Goal: Transaction & Acquisition: Purchase product/service

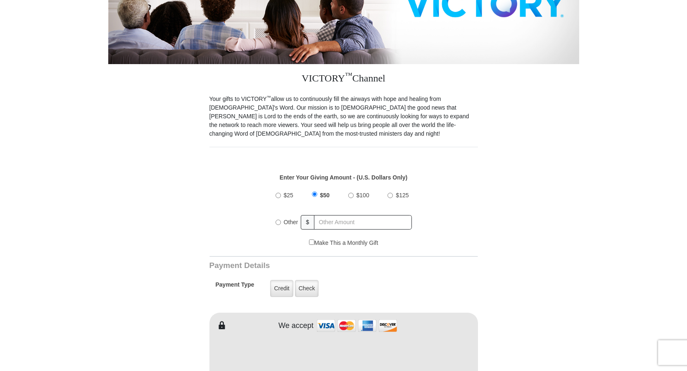
scroll to position [211, 0]
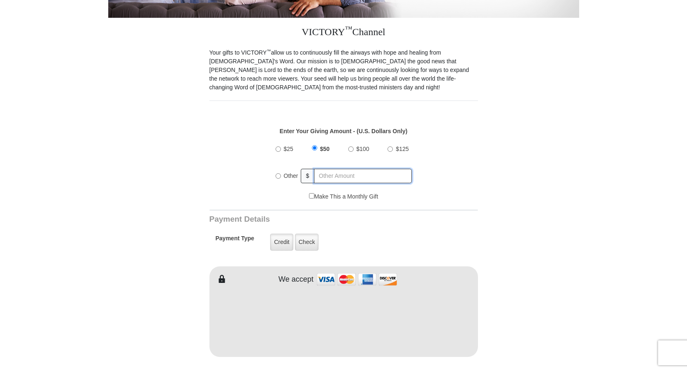
click at [341, 169] on input "text" at bounding box center [363, 176] width 98 height 14
radio input "true"
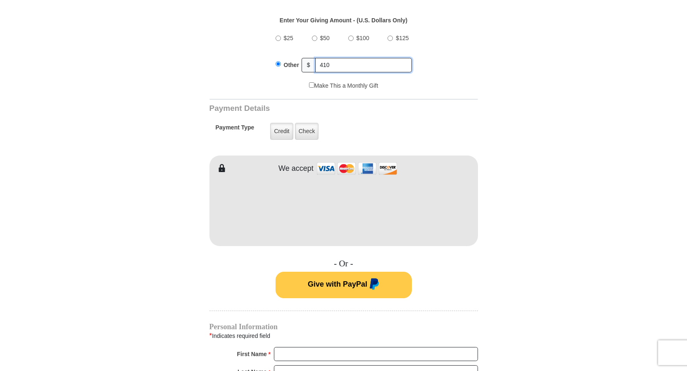
scroll to position [337, 0]
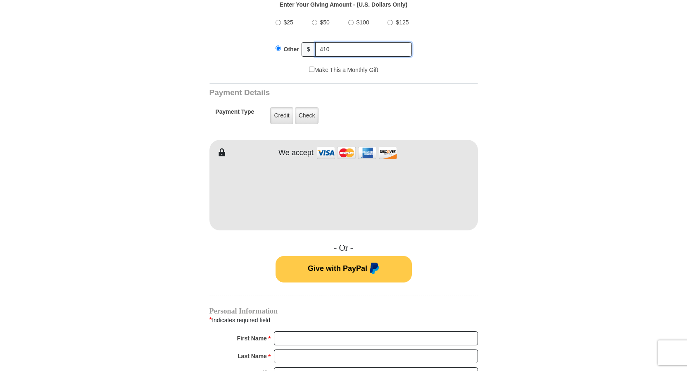
type input "410"
click at [451, 277] on div "VICTORY ™ Channel Your gifts to VICTORY ™ allow us to continuously fill the air…" at bounding box center [344, 284] width 269 height 787
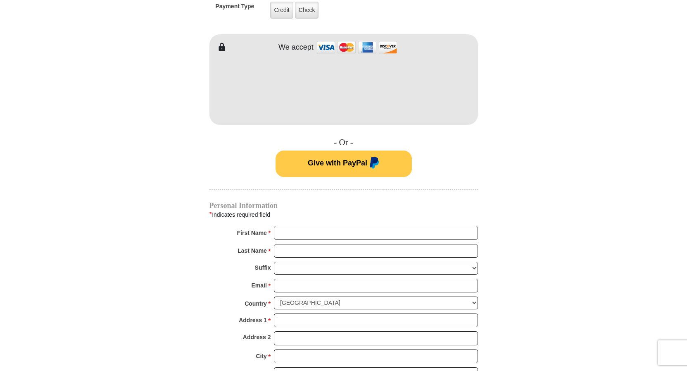
scroll to position [464, 0]
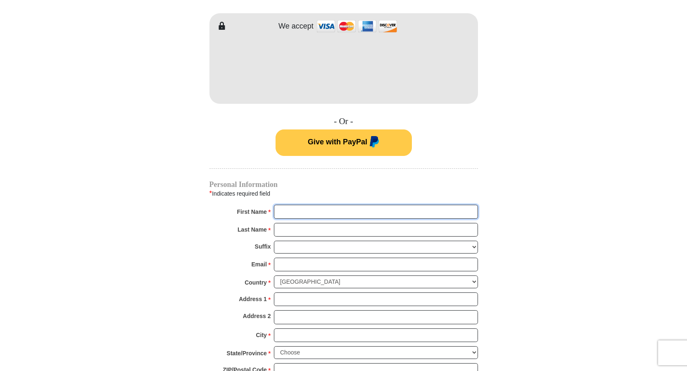
click at [290, 205] on input "First Name *" at bounding box center [376, 212] width 204 height 14
type input "[PERSON_NAME]"
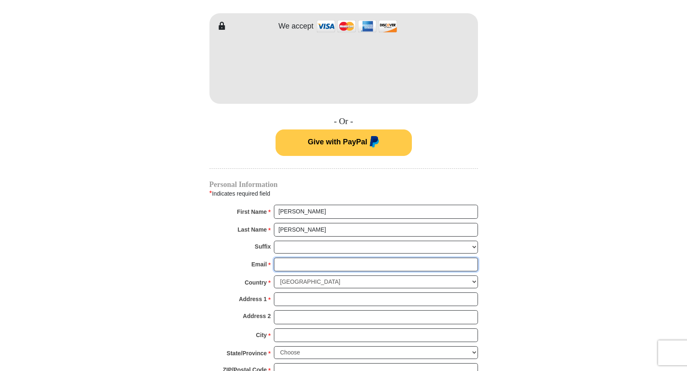
type input "[EMAIL_ADDRESS][DOMAIN_NAME]"
type input "213 suburban Dr"
type input "[PERSON_NAME]"
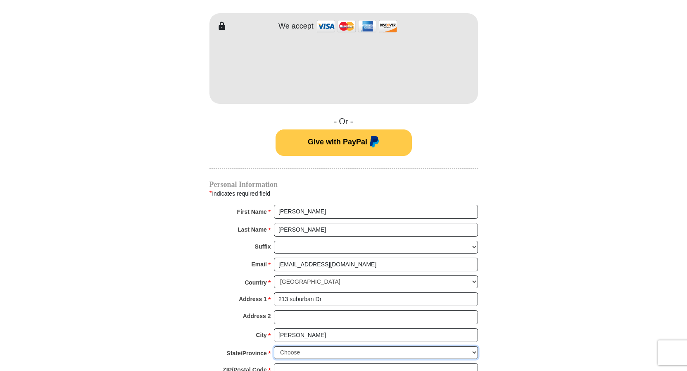
select select "MT"
type input "59101"
type input "4062810636"
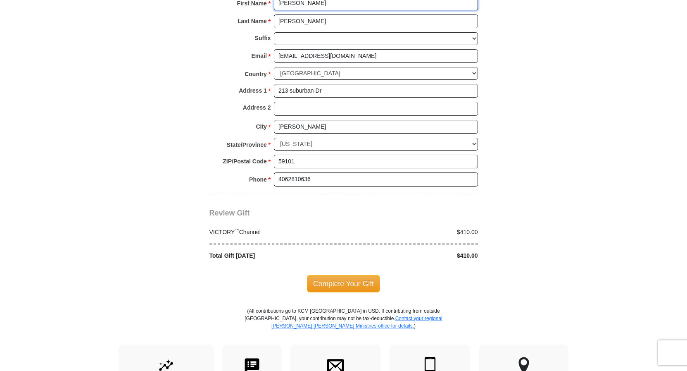
scroll to position [674, 0]
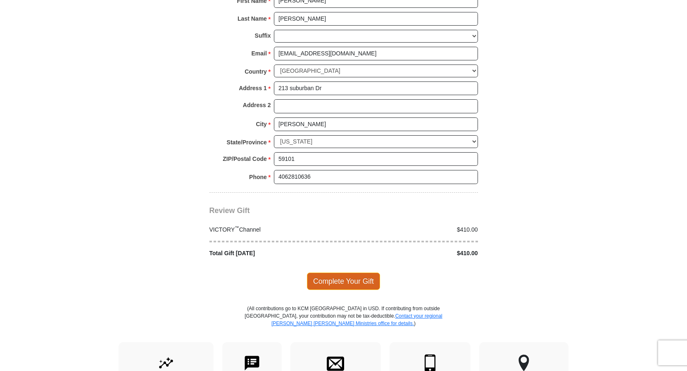
click at [329, 272] on span "Complete Your Gift" at bounding box center [343, 280] width 73 height 17
